Goal: Information Seeking & Learning: Check status

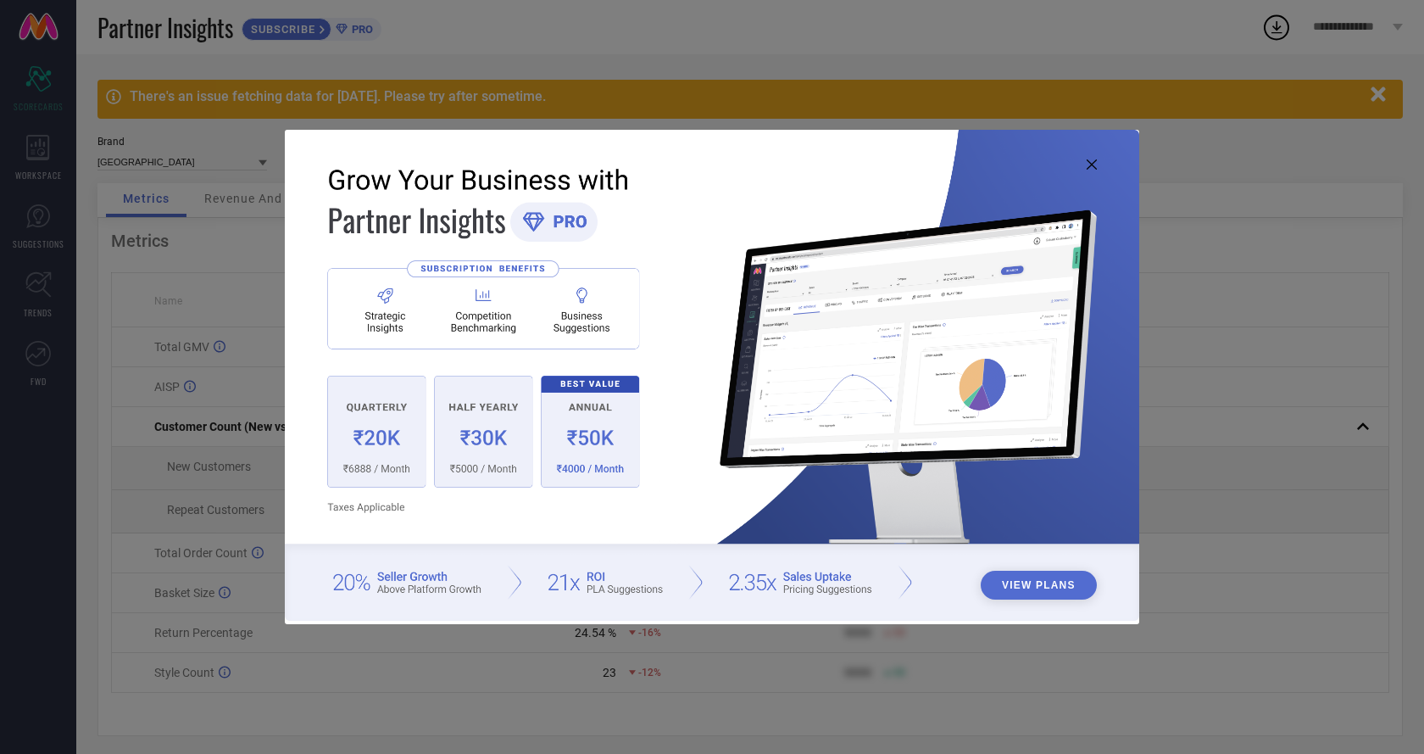
click at [1202, 504] on div "View Plans" at bounding box center [712, 377] width 1424 height 754
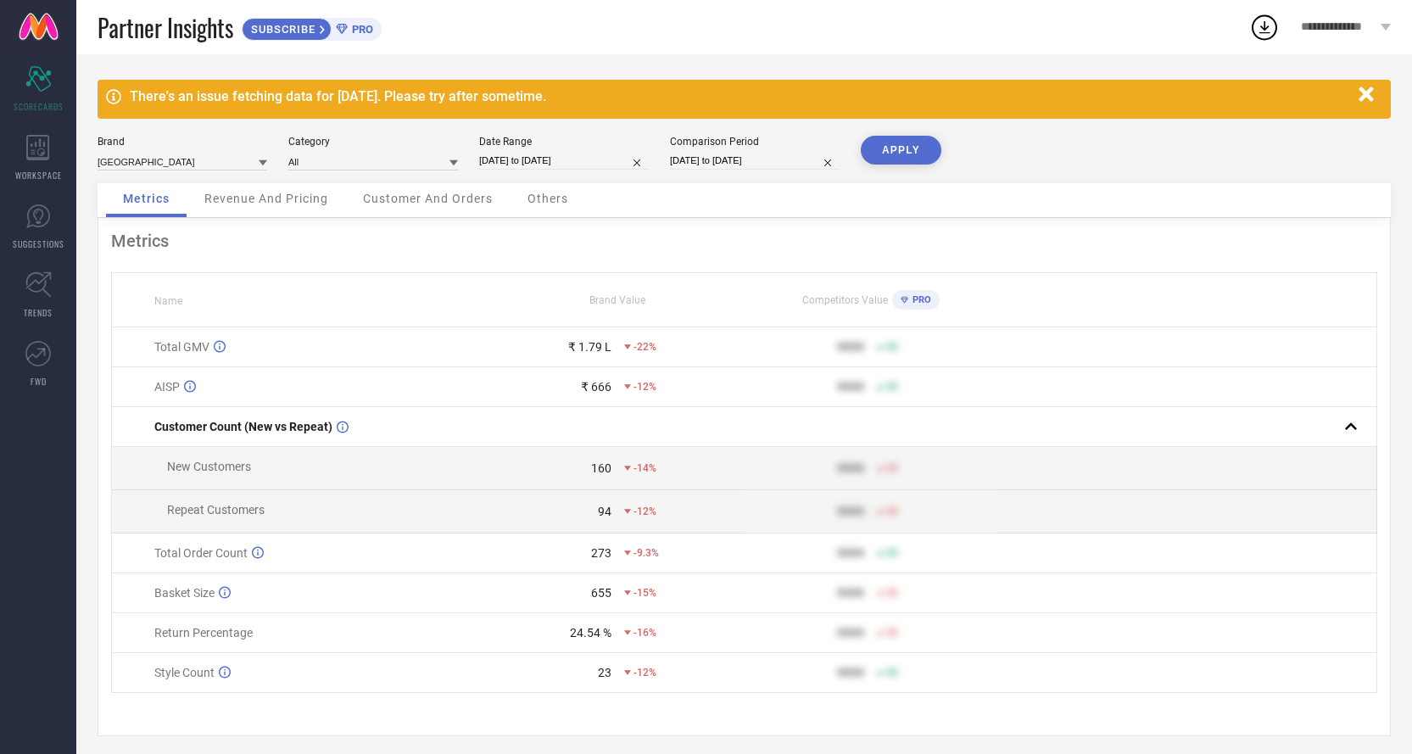
click at [248, 204] on span "Revenue And Pricing" at bounding box center [266, 199] width 124 height 14
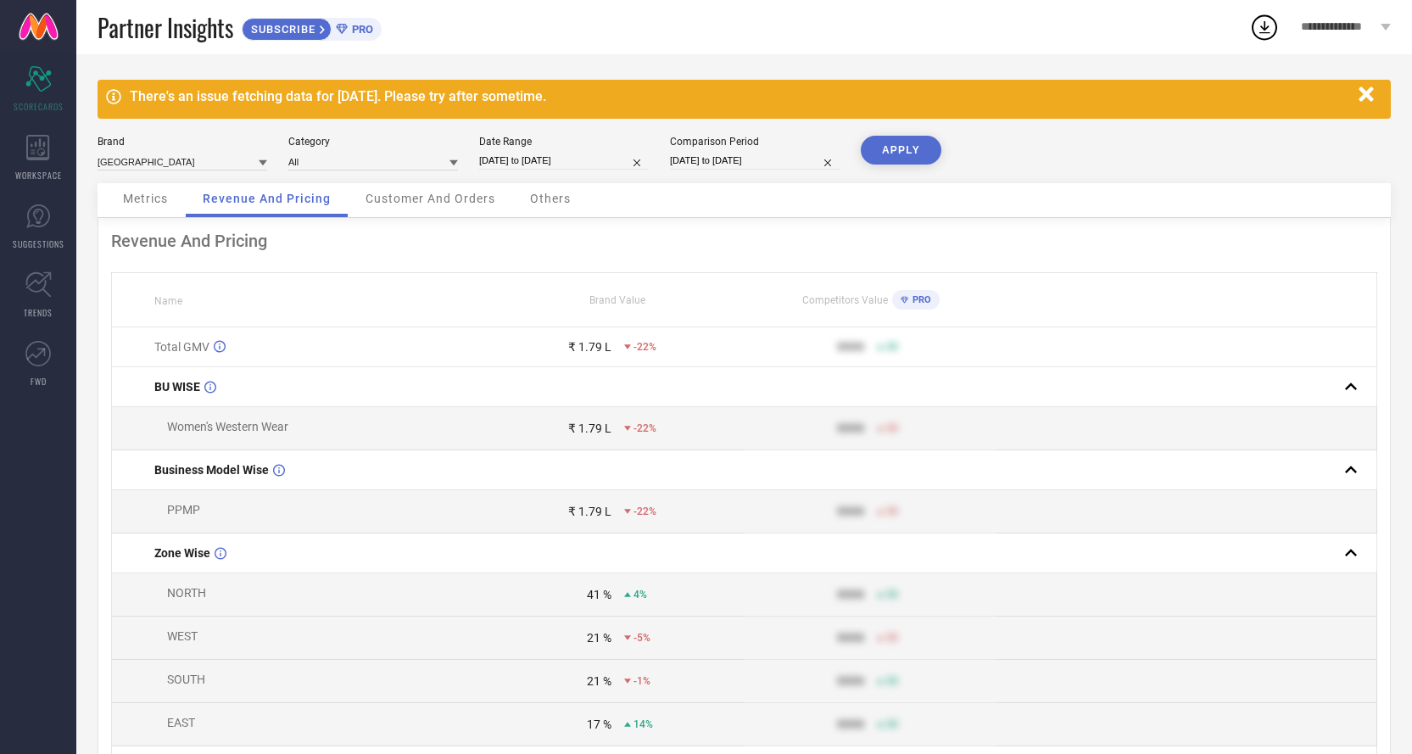
click at [419, 197] on span "Customer And Orders" at bounding box center [430, 199] width 130 height 14
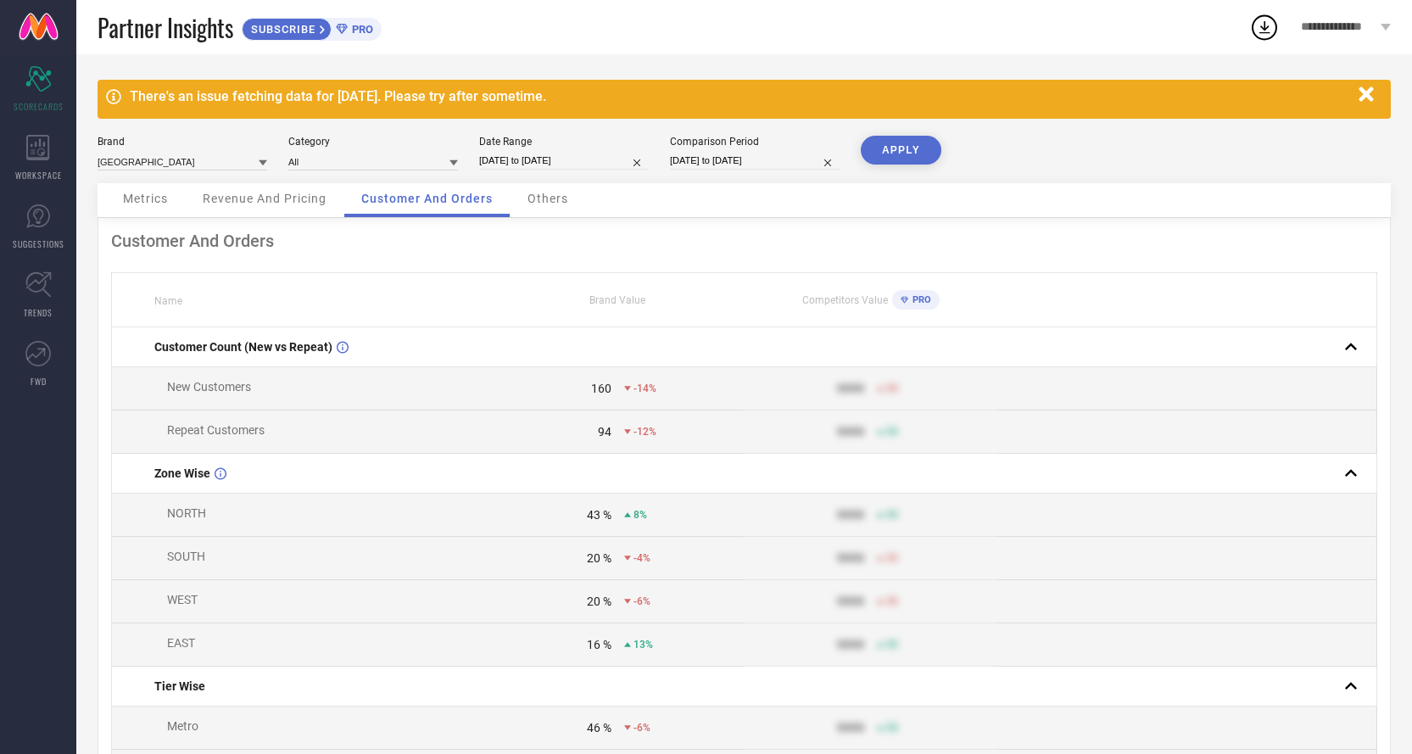
click at [545, 204] on span "Others" at bounding box center [547, 199] width 41 height 14
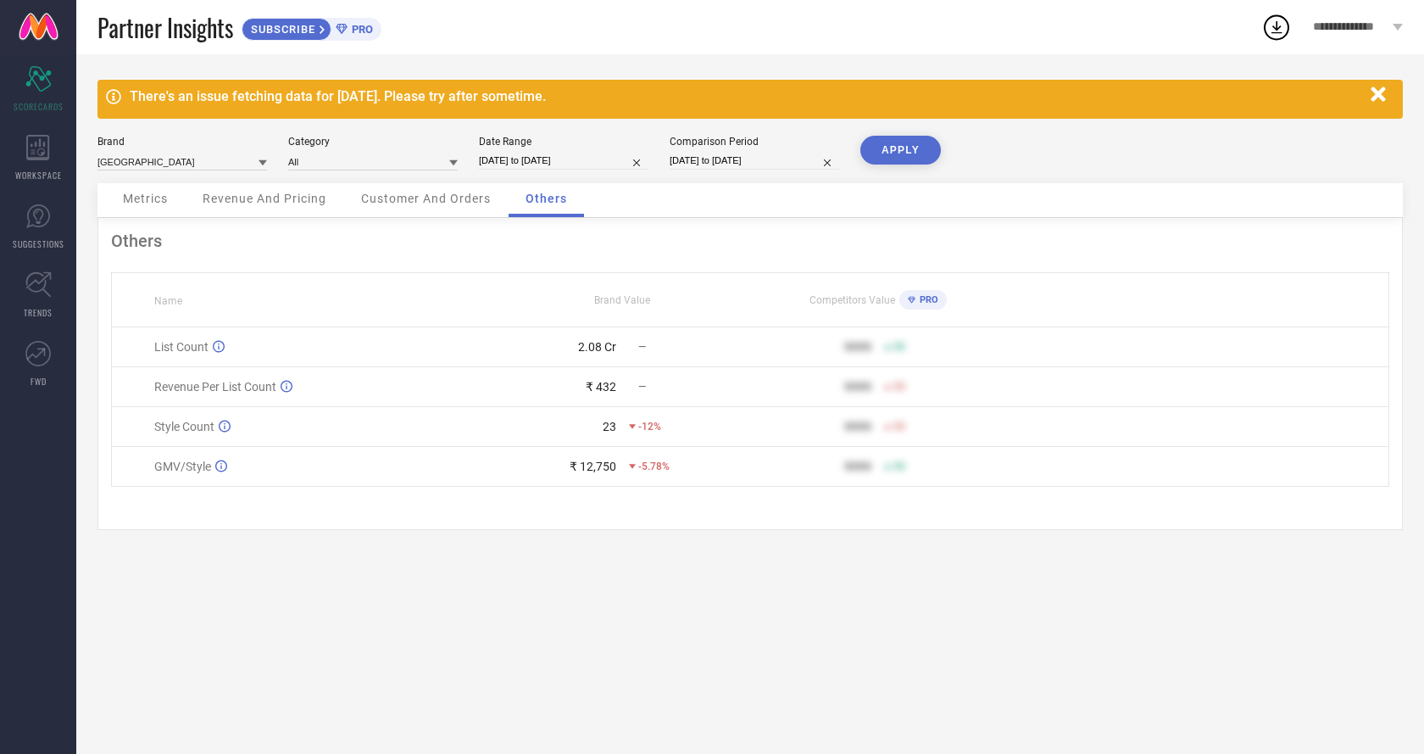
click at [440, 192] on span "Customer And Orders" at bounding box center [426, 199] width 130 height 14
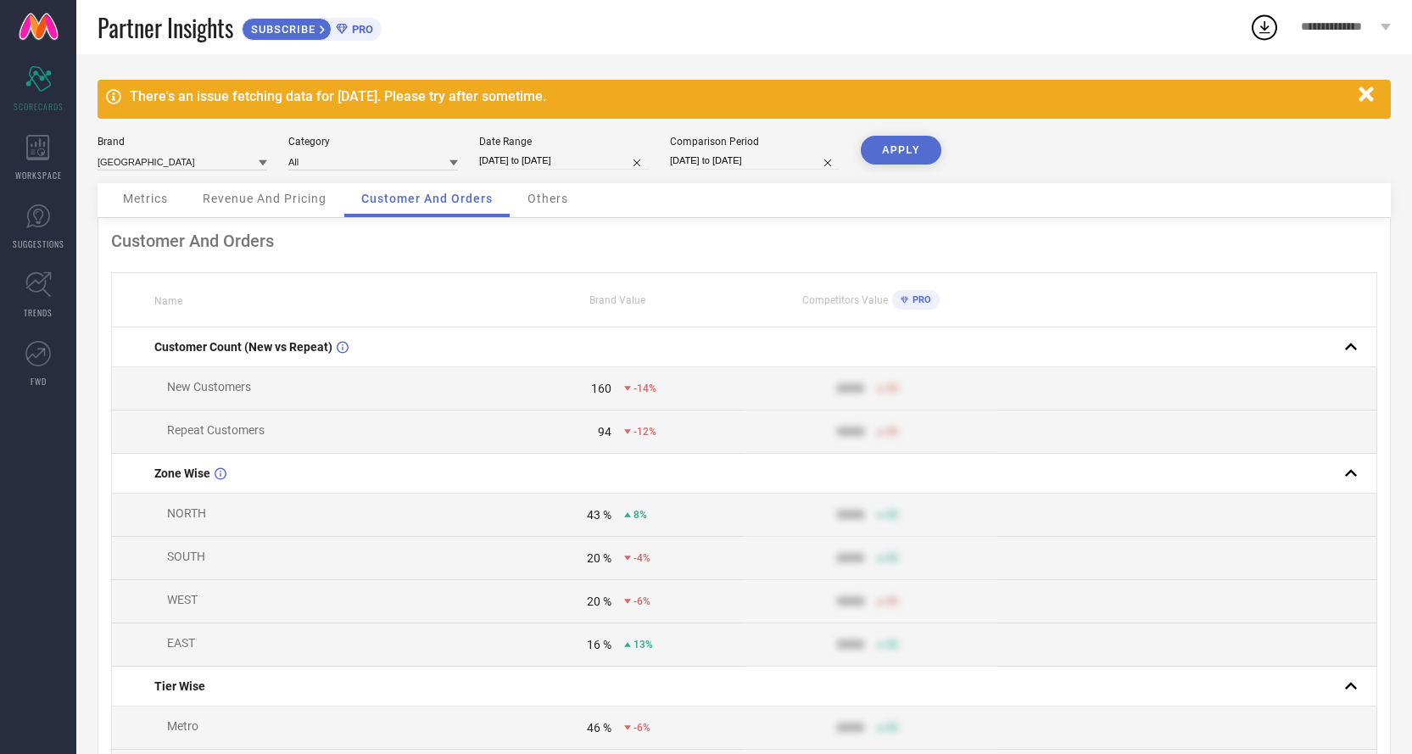
click at [293, 202] on span "Revenue And Pricing" at bounding box center [265, 199] width 124 height 14
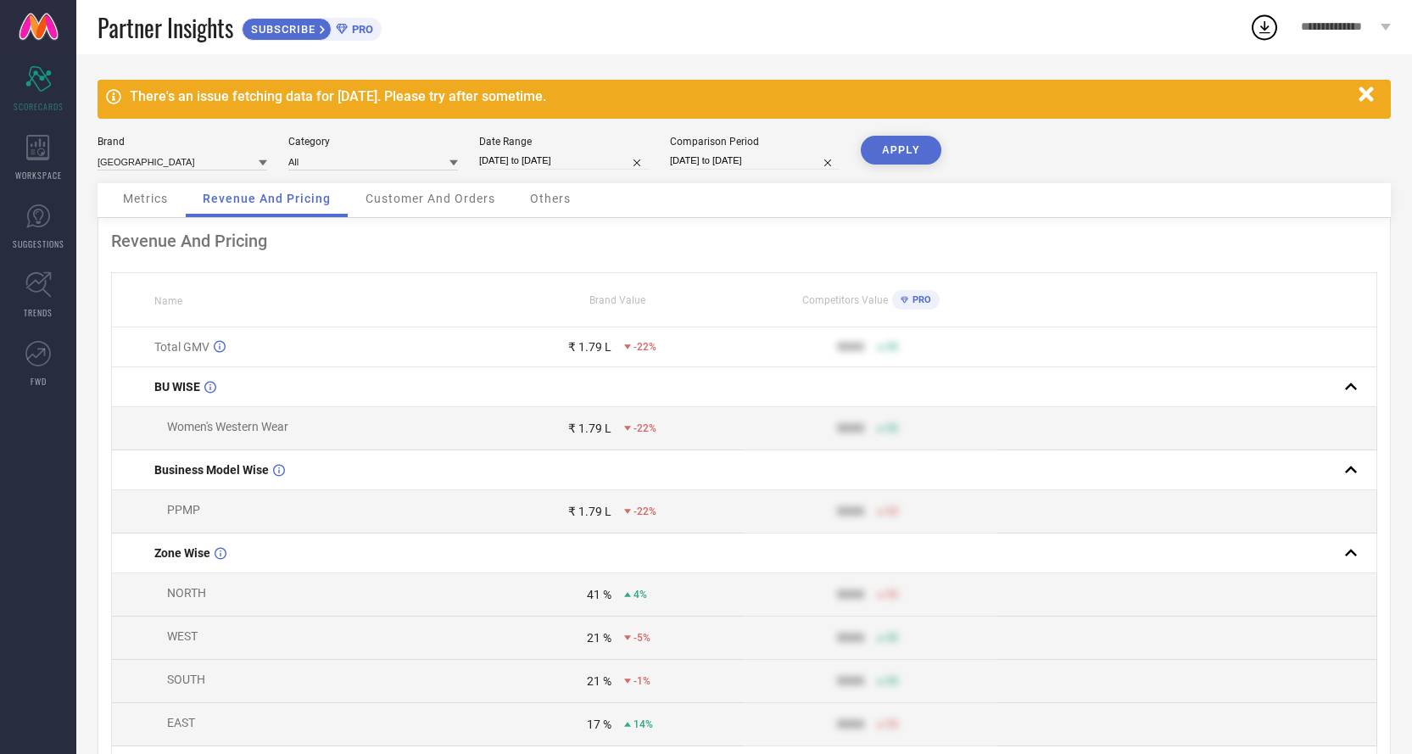
click at [160, 210] on div "Metrics" at bounding box center [145, 200] width 79 height 34
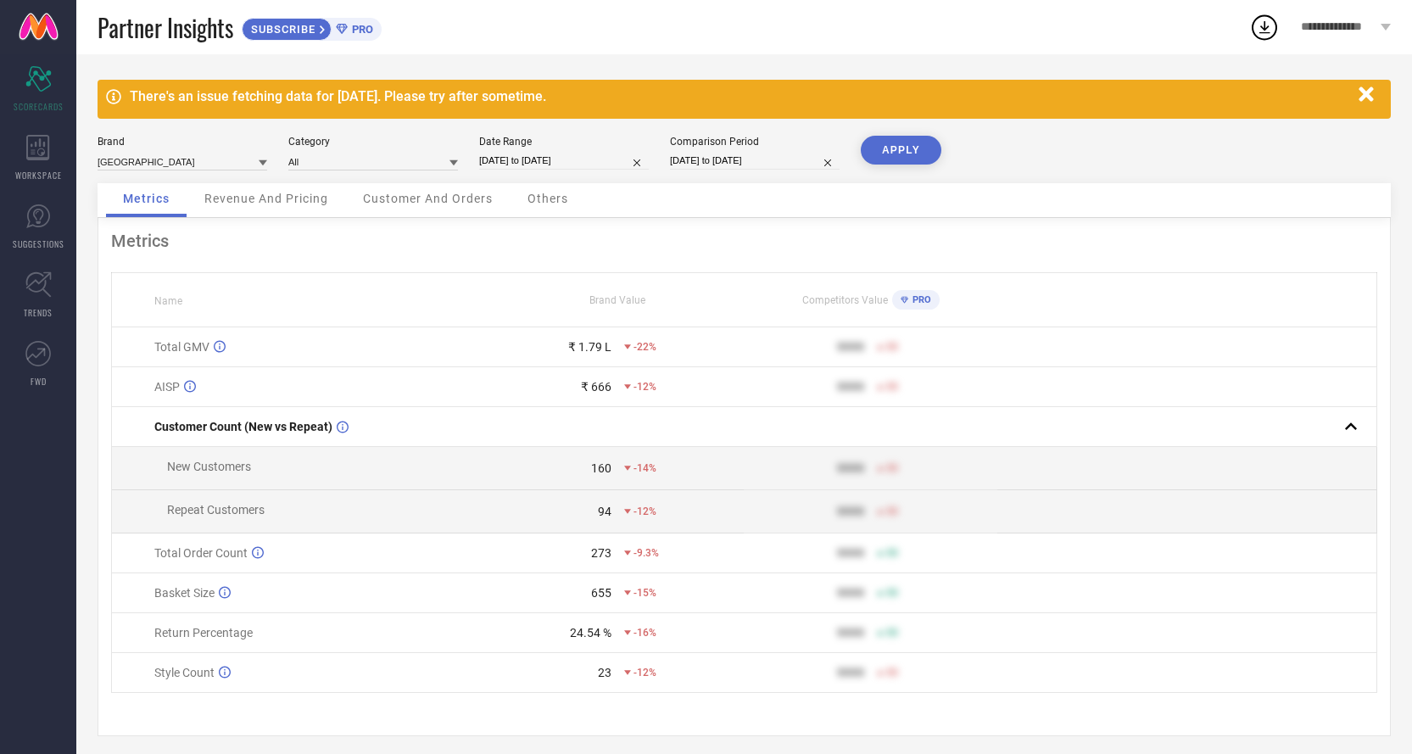
scroll to position [16, 0]
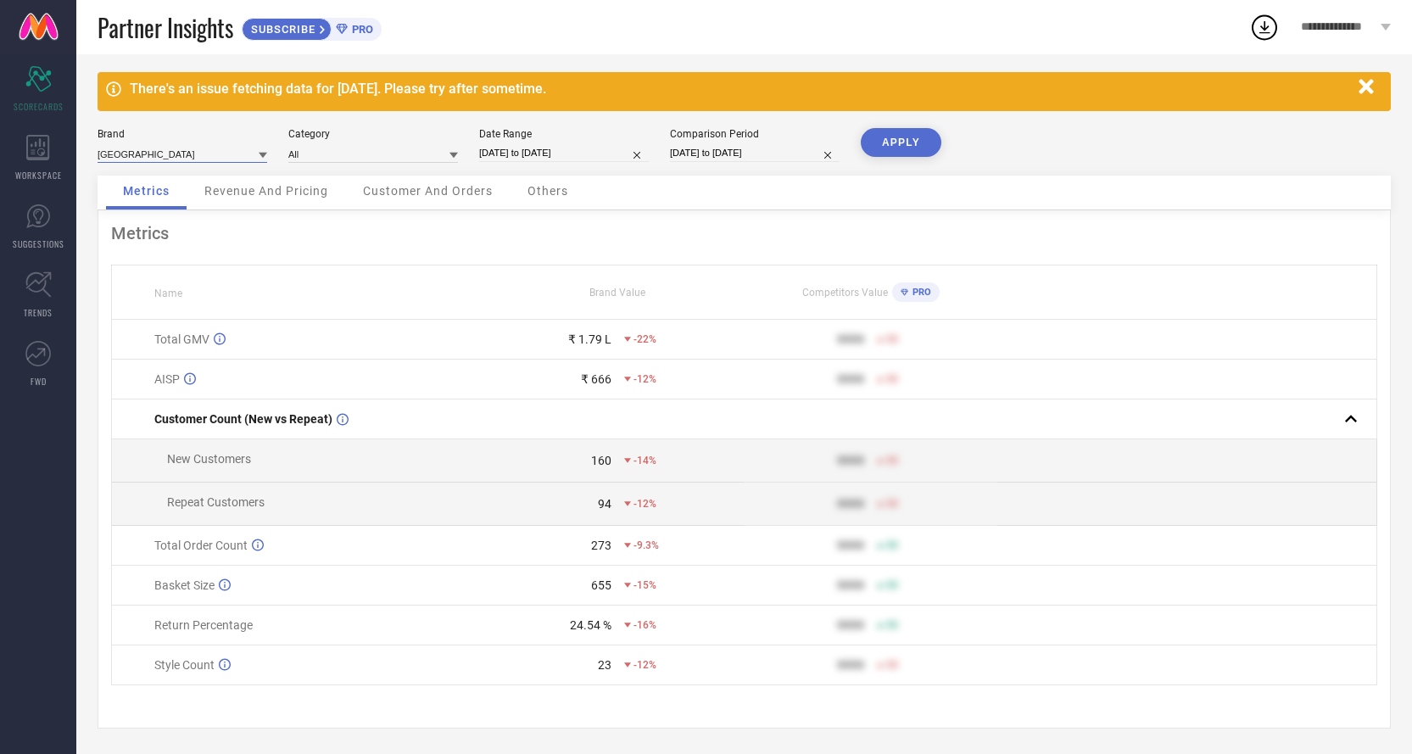
click at [220, 153] on input at bounding box center [182, 154] width 170 height 18
click at [234, 146] on input at bounding box center [182, 154] width 170 height 18
